Goal: Navigation & Orientation: Find specific page/section

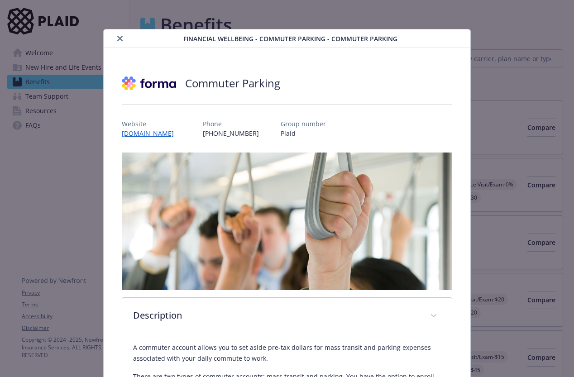
scroll to position [364, 0]
